Goal: Task Accomplishment & Management: Manage account settings

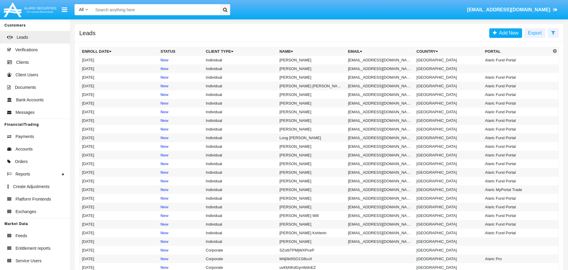
click at [162, 10] on input "Search" at bounding box center [155, 9] width 126 height 11
paste input "[EMAIL_ADDRESS]"
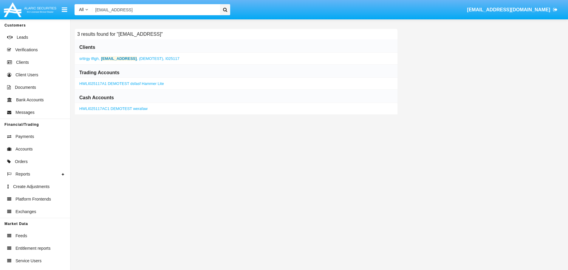
type input "[EMAIL_ADDRESS]"
click at [112, 61] on b "[EMAIL_ADDRESS]" at bounding box center [119, 58] width 36 height 4
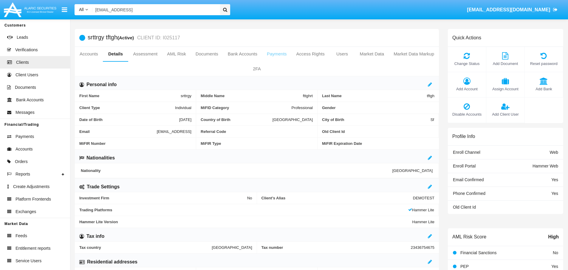
click at [276, 55] on link "Payments" at bounding box center [277, 54] width 30 height 14
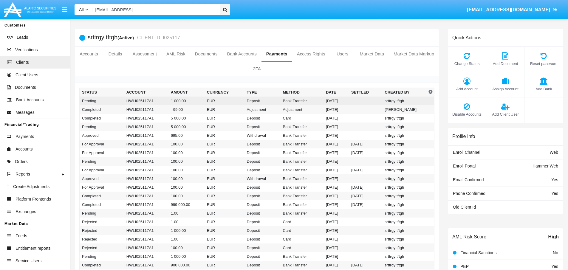
click at [277, 103] on td "Deposit" at bounding box center [263, 101] width 36 height 9
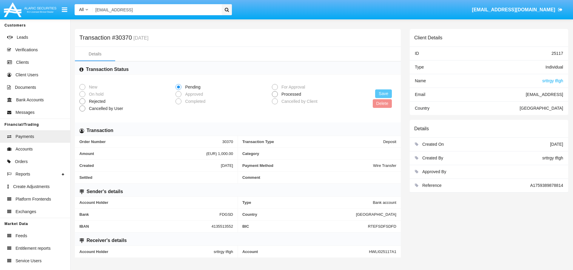
click at [274, 96] on span at bounding box center [275, 94] width 6 height 6
click at [274, 97] on input "Processed" at bounding box center [274, 97] width 0 height 0
radio input "true"
click at [381, 93] on button "Save" at bounding box center [383, 93] width 17 height 9
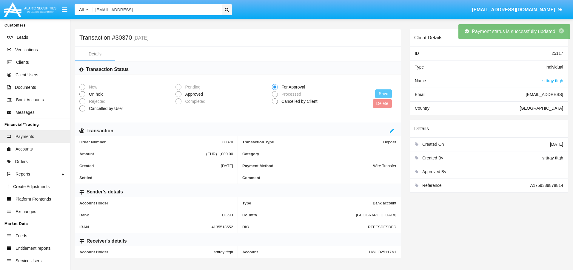
click at [173, 94] on label "On hold" at bounding box center [126, 94] width 94 height 6
click at [82, 97] on input "On hold" at bounding box center [82, 97] width 0 height 0
radio input "true"
click at [175, 95] on span at bounding box center [178, 94] width 6 height 6
click at [178, 97] on input "Approved" at bounding box center [178, 97] width 0 height 0
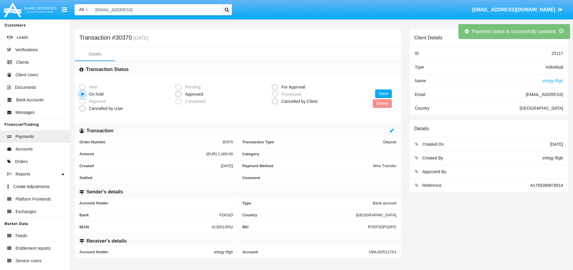
radio input "true"
click at [385, 93] on button "Save" at bounding box center [383, 93] width 17 height 9
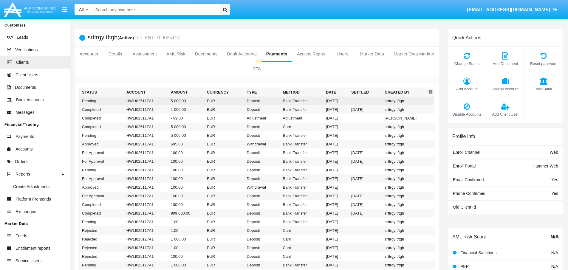
click at [214, 103] on td "EUR" at bounding box center [225, 101] width 40 height 9
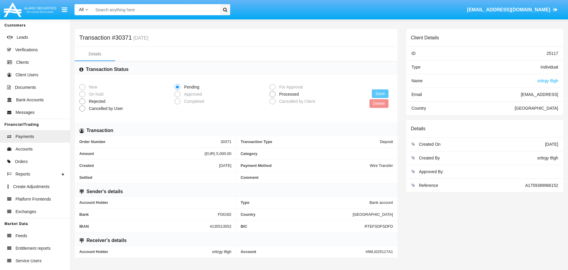
click at [271, 95] on span at bounding box center [273, 94] width 6 height 6
click at [272, 97] on input "Processed" at bounding box center [272, 97] width 0 height 0
radio input "true"
click at [380, 94] on button "Save" at bounding box center [380, 93] width 17 height 9
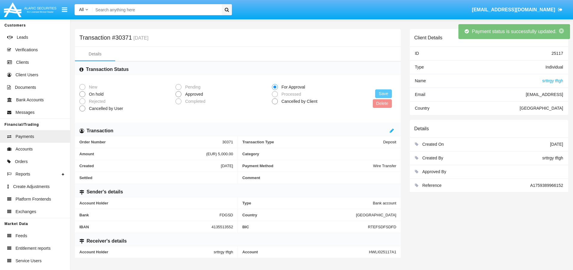
click at [195, 95] on span "Approved" at bounding box center [192, 94] width 23 height 6
click at [178, 97] on input "Approved" at bounding box center [178, 97] width 0 height 0
radio input "true"
click at [382, 92] on button "Save" at bounding box center [383, 93] width 17 height 9
